Goal: Task Accomplishment & Management: Manage account settings

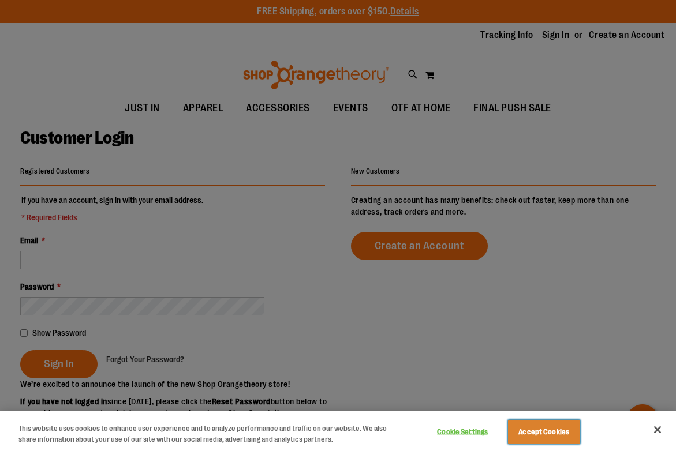
click at [548, 436] on button "Accept Cookies" at bounding box center [544, 432] width 72 height 24
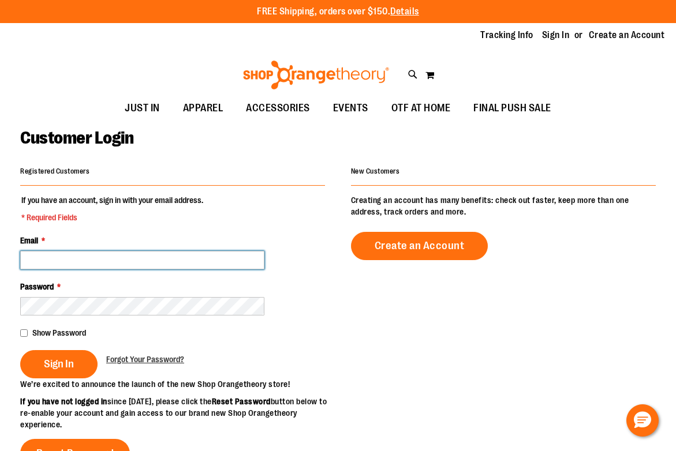
click at [117, 262] on input "Email *" at bounding box center [142, 260] width 244 height 18
type input "**********"
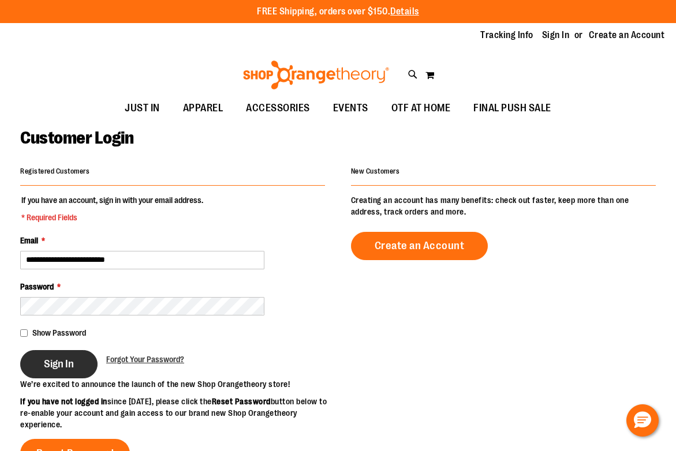
click at [66, 365] on span "Sign In" at bounding box center [59, 364] width 30 height 13
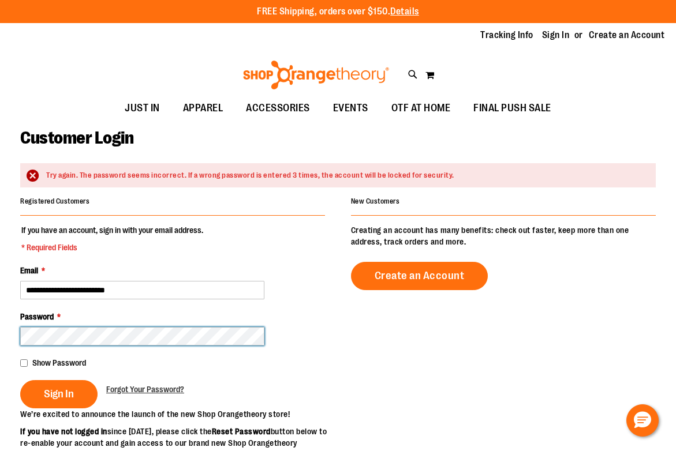
click at [20, 380] on button "Sign In" at bounding box center [58, 394] width 77 height 28
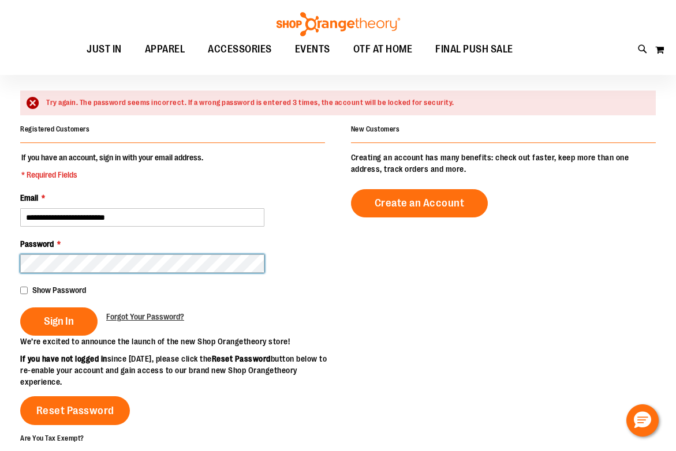
scroll to position [76, 0]
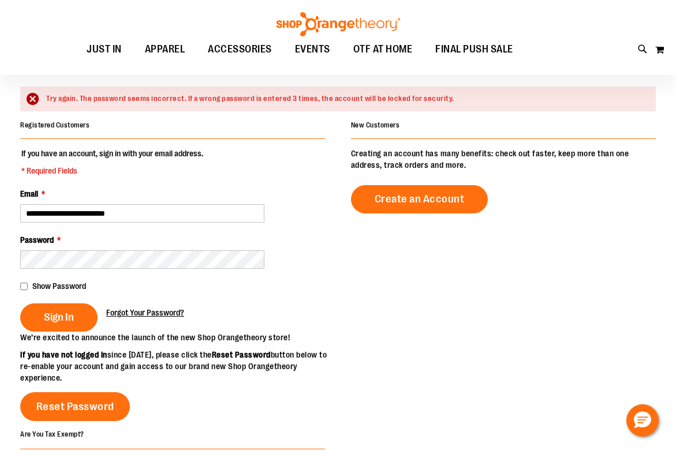
click at [167, 311] on span "Forgot Your Password?" at bounding box center [145, 312] width 78 height 9
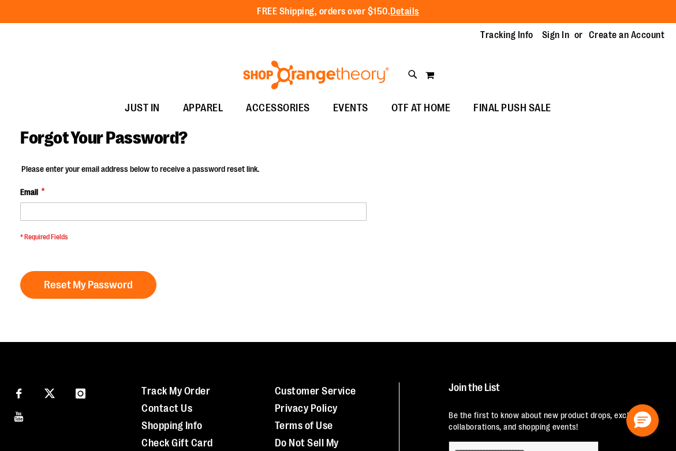
click at [155, 200] on div "Email *" at bounding box center [193, 203] width 346 height 35
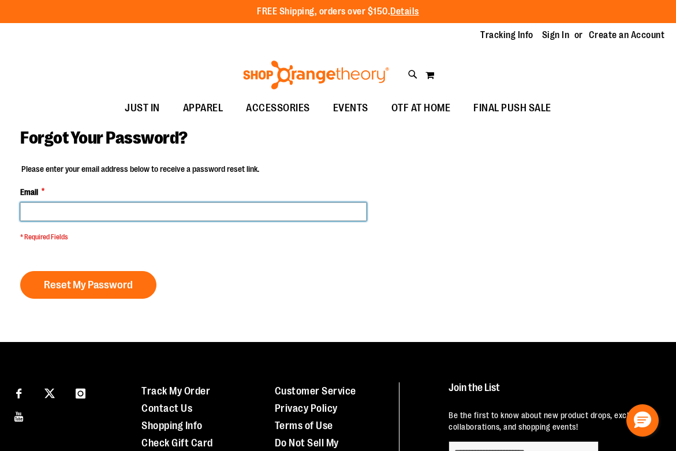
click at [155, 215] on input "Email *" at bounding box center [193, 212] width 346 height 18
type input "**********"
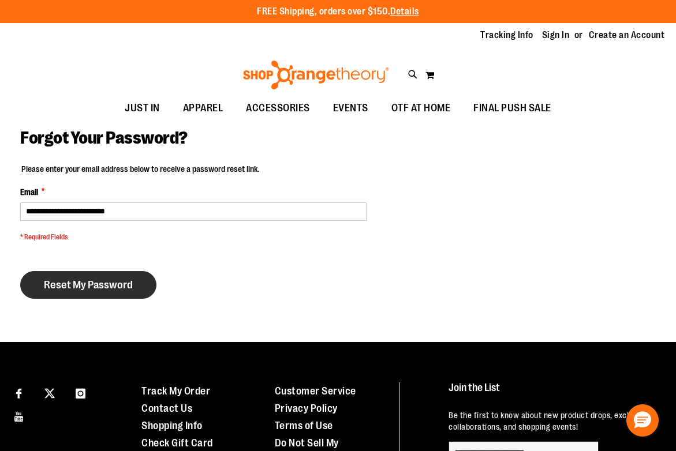
click at [104, 281] on span "Reset My Password" at bounding box center [88, 285] width 89 height 13
